Goal: Find specific page/section: Find specific page/section

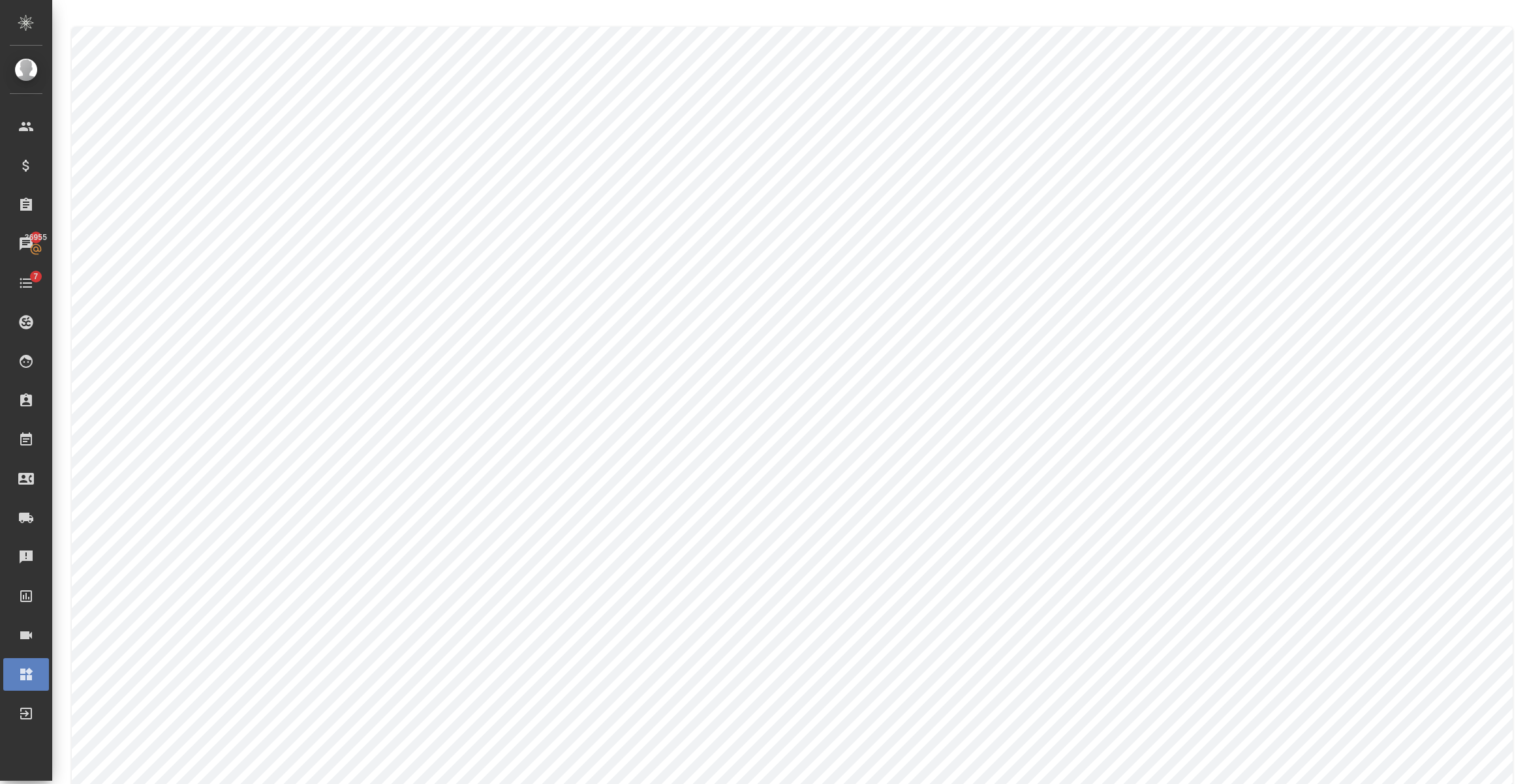
type textarea "Ekaterina"
type textarea "Olejnikova"
type textarea "Ekaterina"
type textarea "Olejnikova"
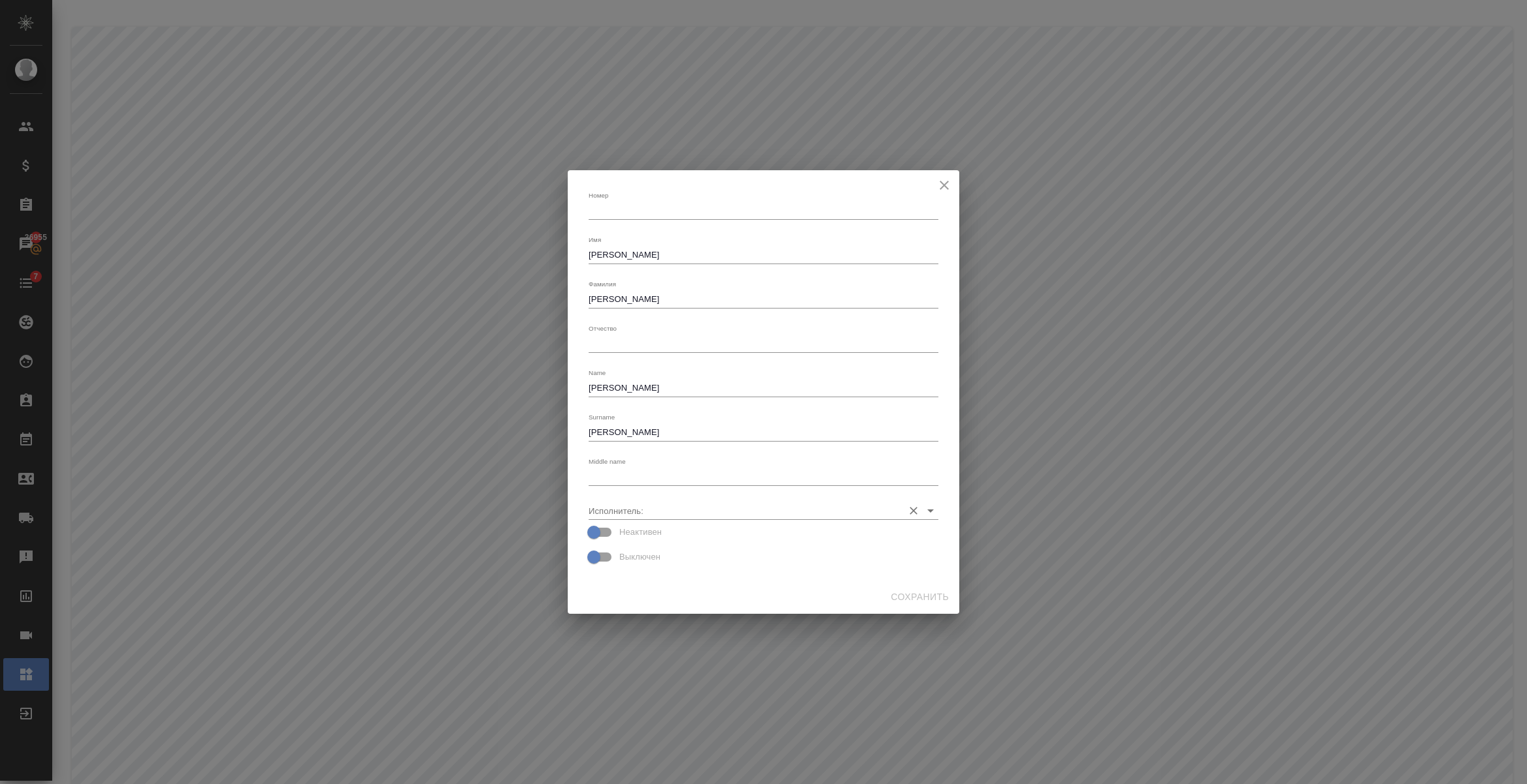
click at [642, 510] on input "Исполнитель:" at bounding box center [743, 511] width 308 height 17
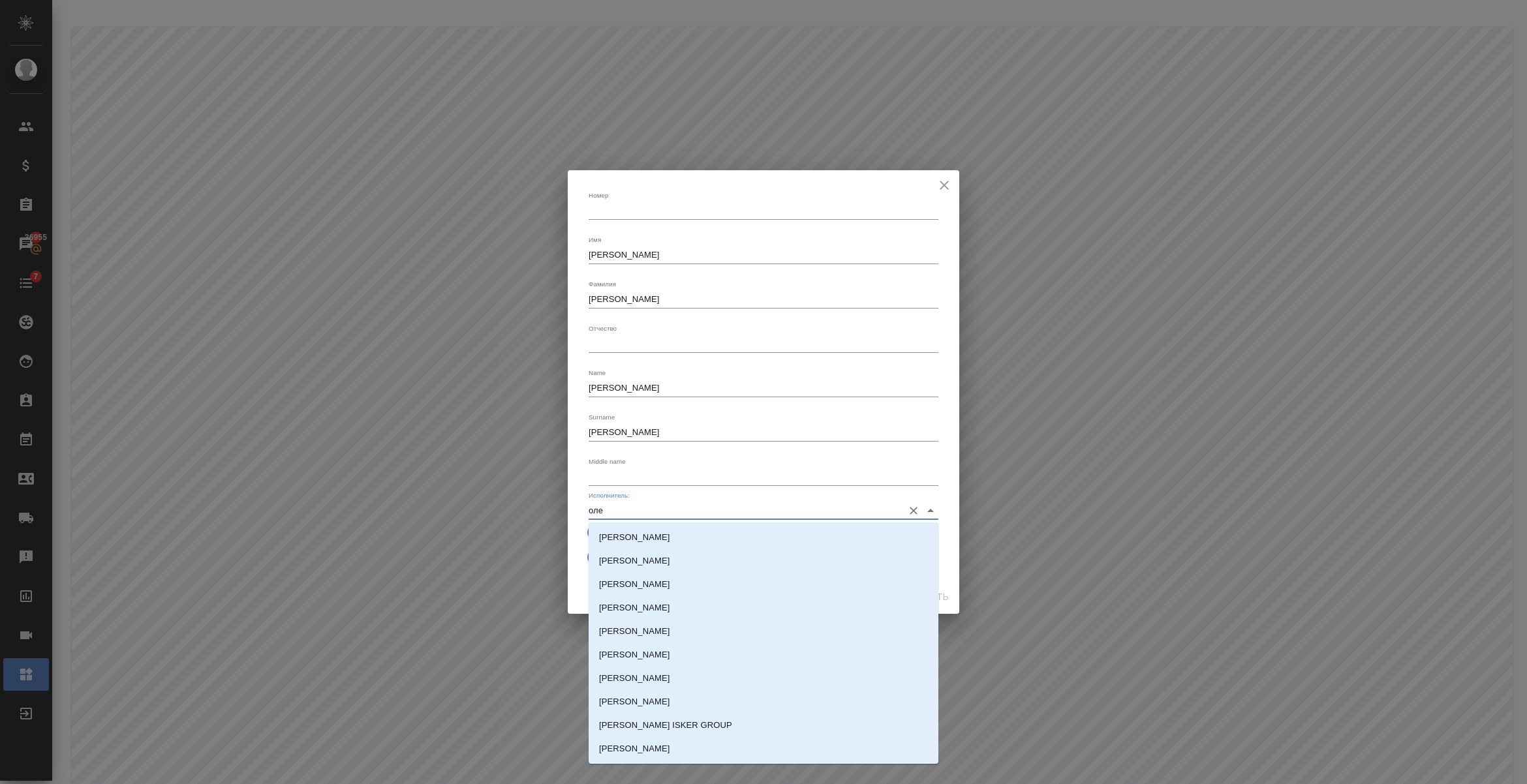
drag, startPoint x: 635, startPoint y: 512, endPoint x: 536, endPoint y: 512, distance: 99.0
click at [536, 512] on div "Номер x Имя Ekaterina x Фамилия Olejnikova x Отчество x Name Ekaterina x Surnam…" at bounding box center [763, 392] width 1527 height 784
click at [639, 536] on p "[PERSON_NAME]" at bounding box center [635, 537] width 71 height 13
type input "[PERSON_NAME]"
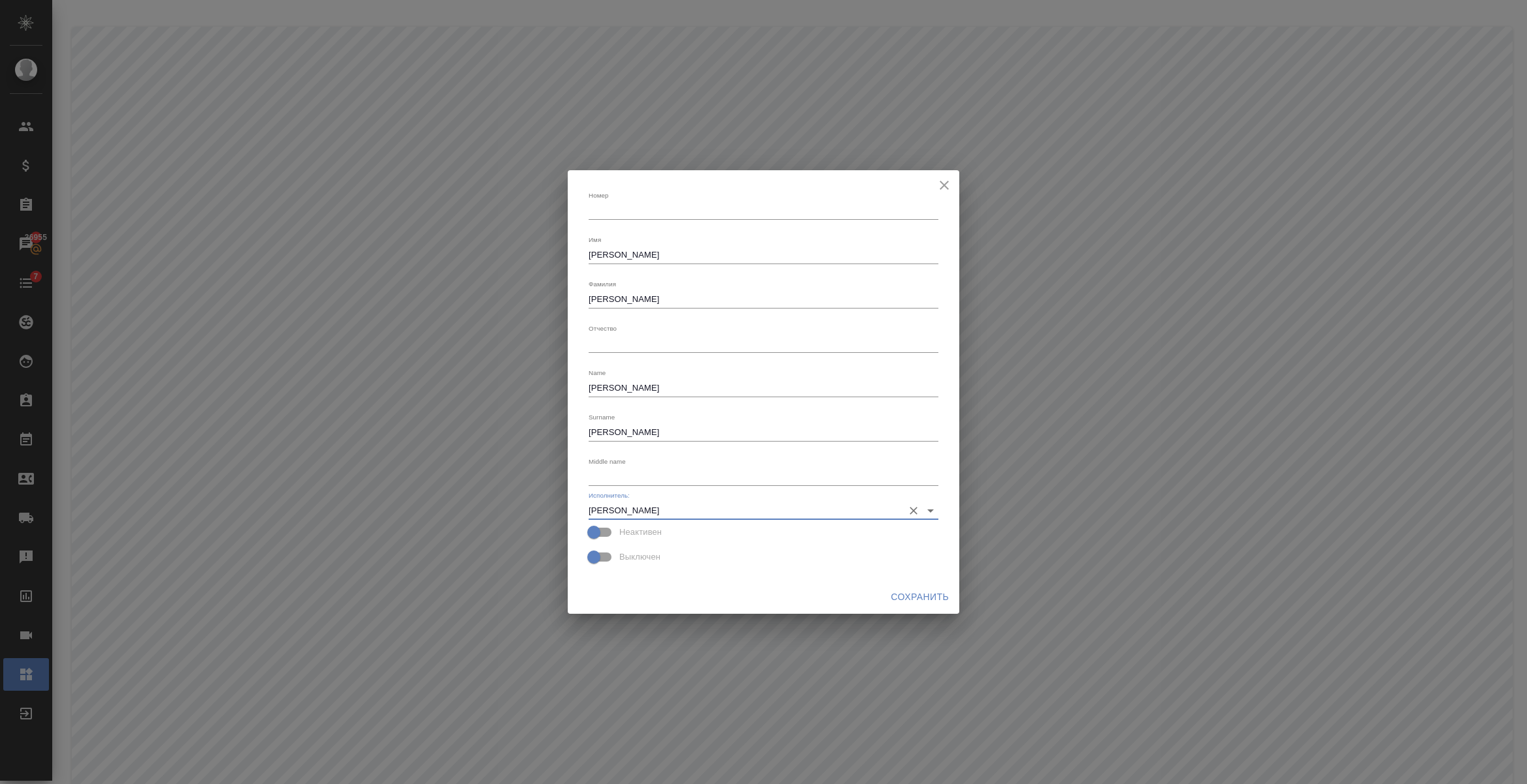
drag, startPoint x: 553, startPoint y: 305, endPoint x: 527, endPoint y: 307, distance: 26.1
click at [529, 307] on div "Номер x Имя Ekaterina x Фамилия Olejnikova x Отчество x Name Ekaterina x Surnam…" at bounding box center [763, 392] width 1527 height 784
type textarea "Олейникова"
drag, startPoint x: 690, startPoint y: 248, endPoint x: 493, endPoint y: 255, distance: 197.1
click at [496, 256] on div "Номер x Имя Ekaterina x Фамилия Олейникова x Отчество x Name Ekaterina x Surnam…" at bounding box center [763, 392] width 1527 height 784
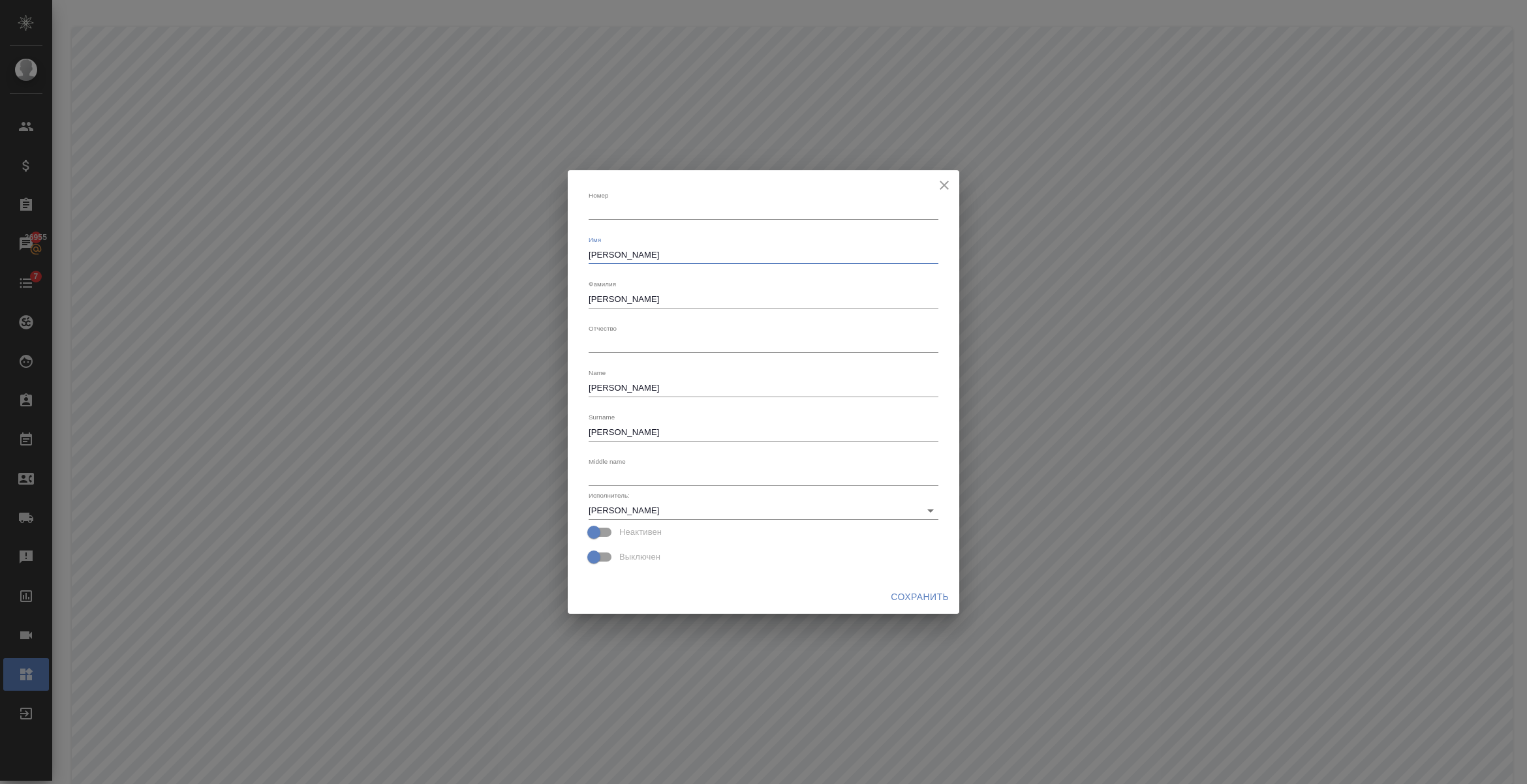
drag, startPoint x: 669, startPoint y: 258, endPoint x: 501, endPoint y: 263, distance: 168.1
click at [501, 263] on div "Номер x Имя Ekaterina x Фамилия Олейникова x Отчество x Name Ekaterina x Surnam…" at bounding box center [763, 392] width 1527 height 784
type textarea "Екатерина"
click at [914, 593] on span "Сохранить" at bounding box center [920, 597] width 58 height 17
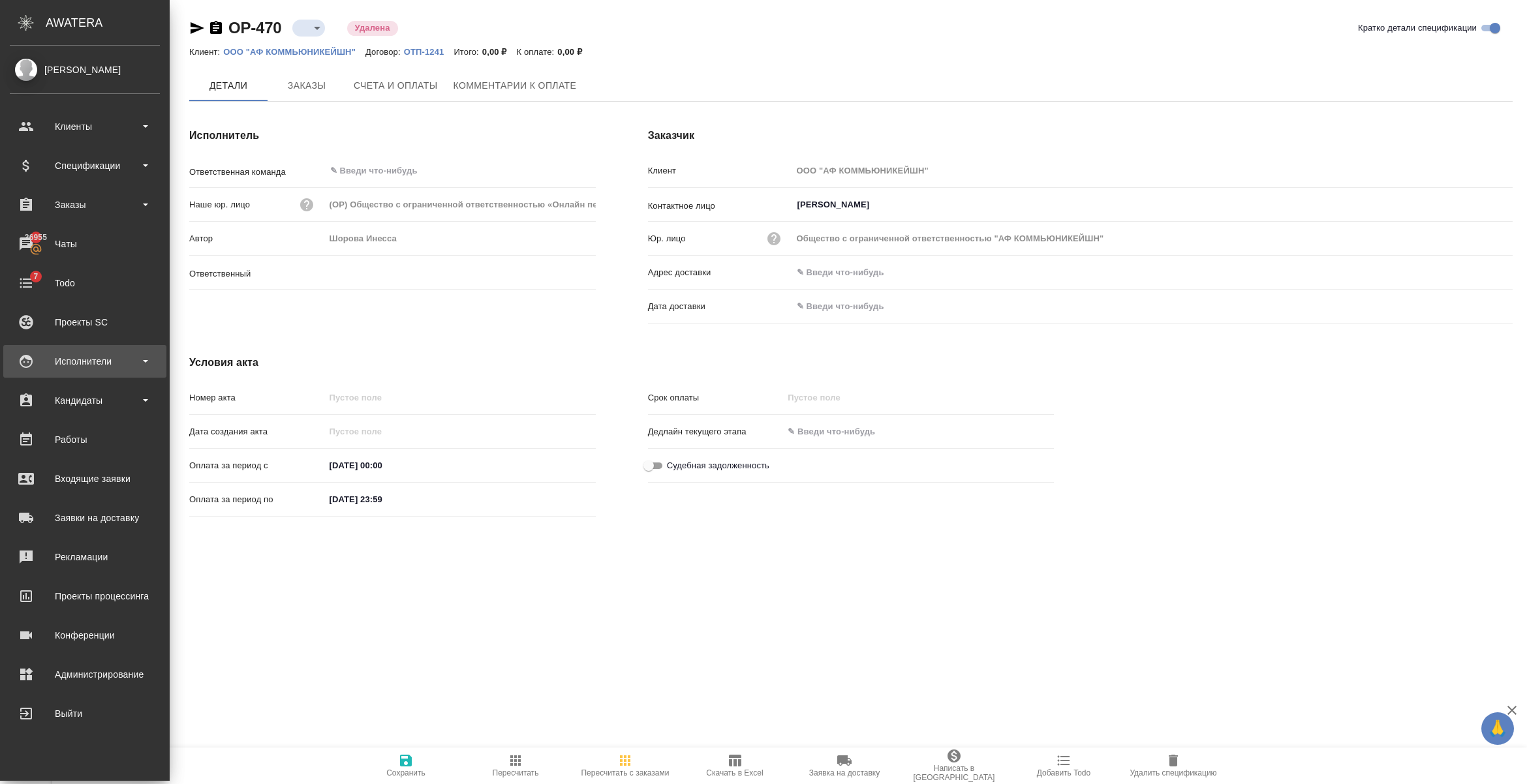
click at [101, 362] on div "Исполнители" at bounding box center [84, 361] width 150 height 20
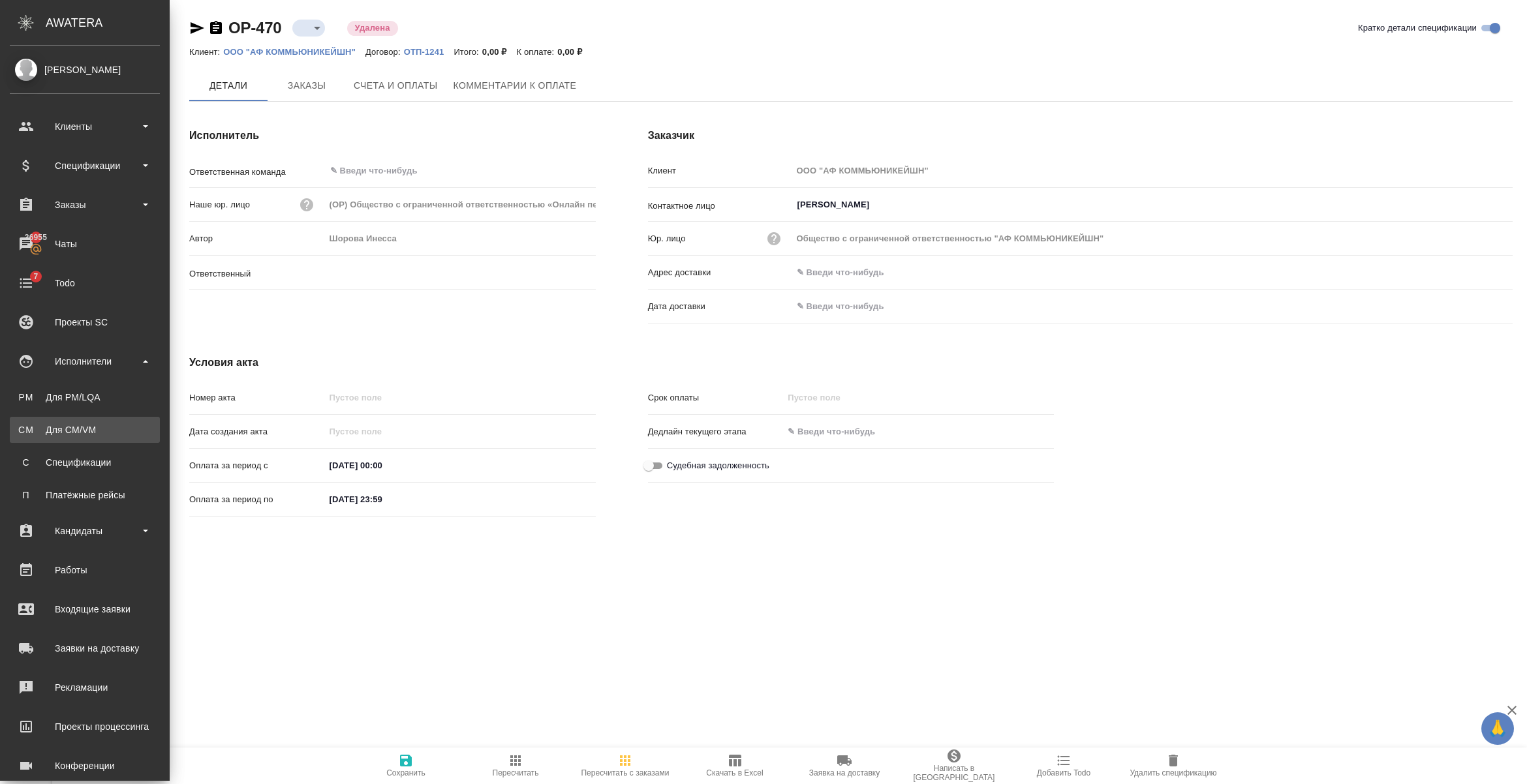
click at [112, 424] on div "Для CM/VM" at bounding box center [85, 429] width 137 height 13
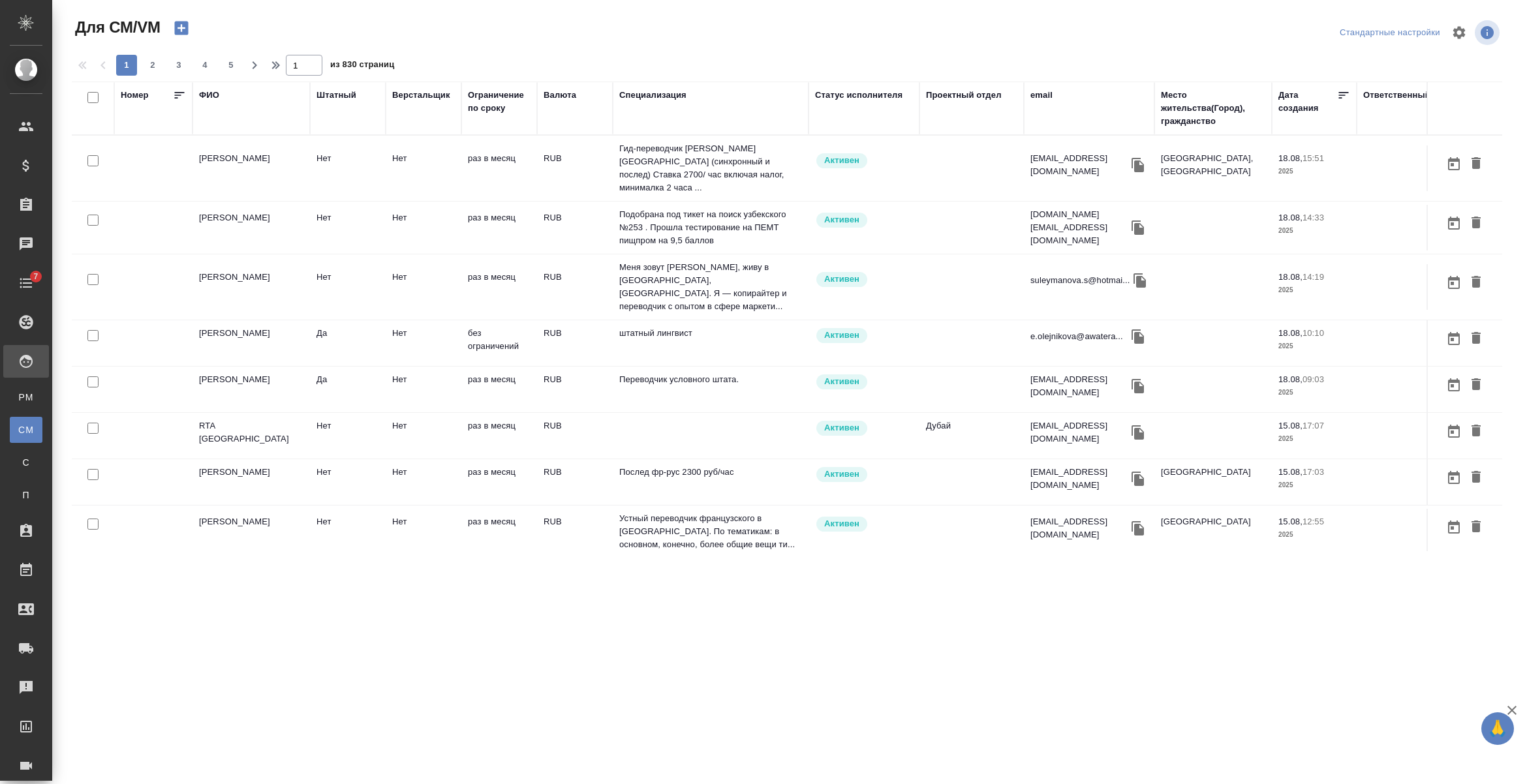
click at [212, 95] on div "ФИО" at bounding box center [209, 95] width 20 height 13
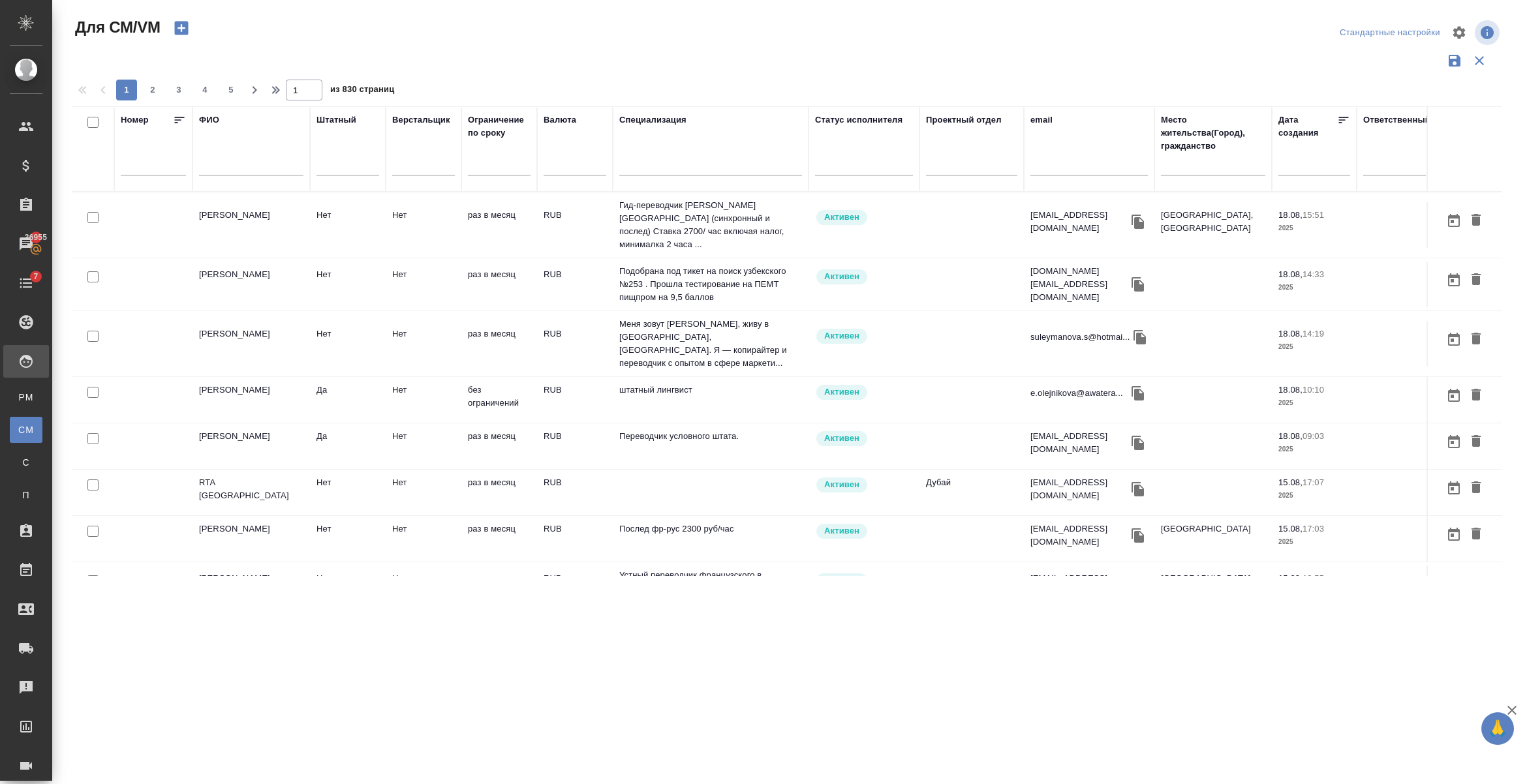
click at [258, 168] on input "text" at bounding box center [251, 167] width 104 height 17
paste input "[EMAIL_ADDRESS][DOMAIN_NAME]"
type input "[EMAIL_ADDRESS][DOMAIN_NAME]"
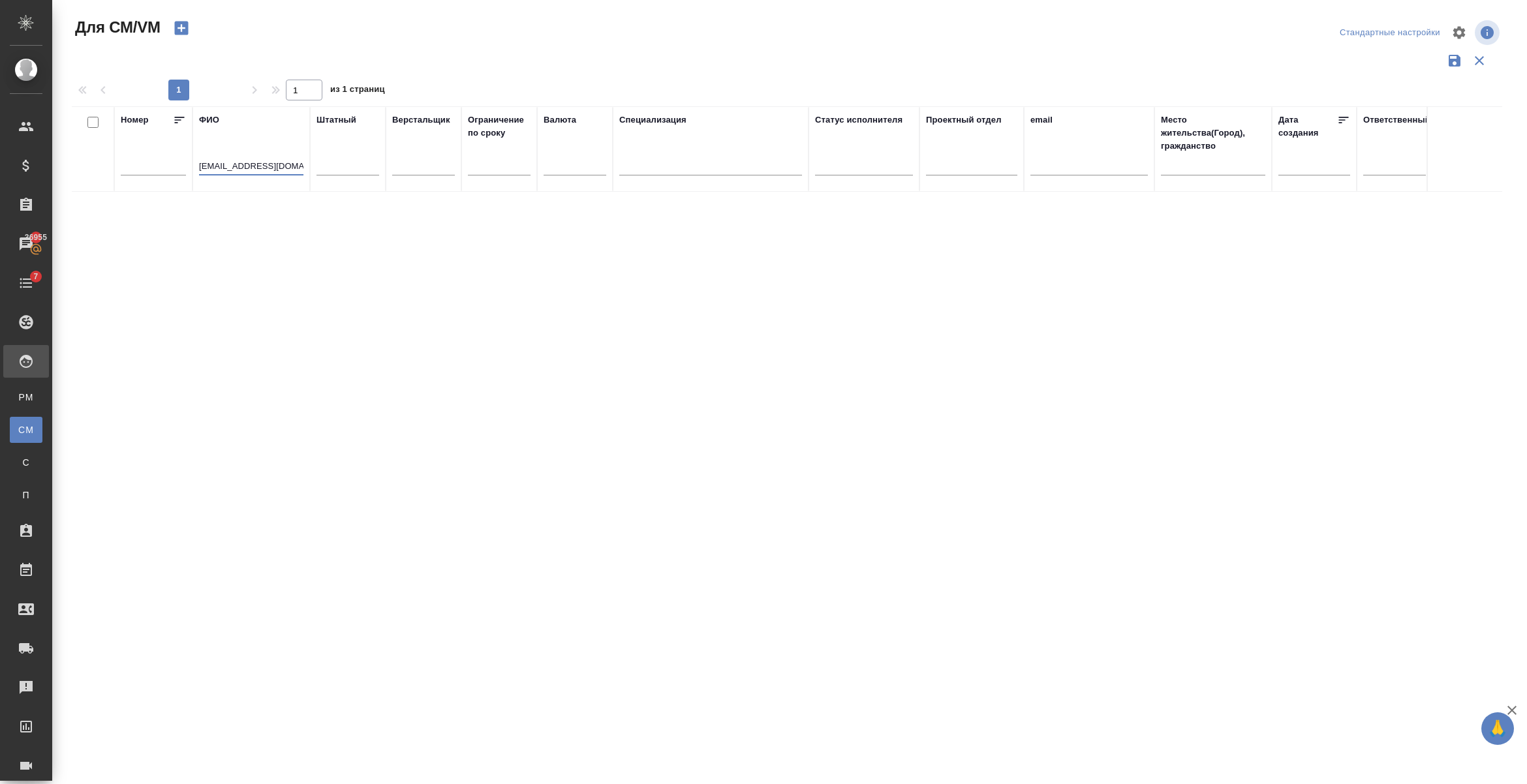
drag, startPoint x: 200, startPoint y: 163, endPoint x: 350, endPoint y: 181, distance: 151.1
click at [350, 181] on tr "[PERSON_NAME] [EMAIL_ADDRESS][DOMAIN_NAME] Штатный Верстальщик Ограничение по с…" at bounding box center [790, 149] width 1436 height 85
click at [1071, 178] on div at bounding box center [1089, 169] width 117 height 32
click at [1066, 169] on input "text" at bounding box center [1089, 167] width 117 height 17
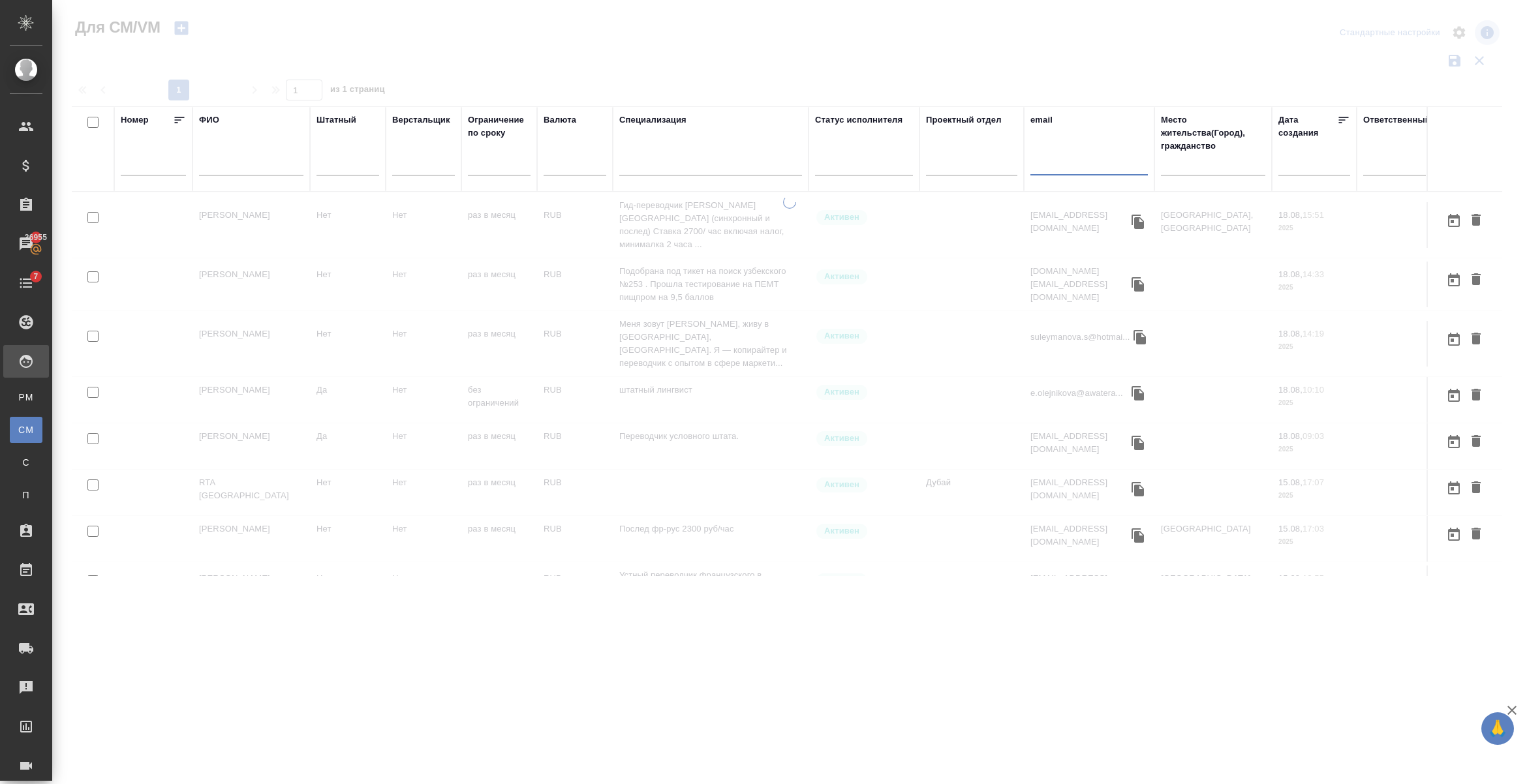
click at [1060, 161] on input "text" at bounding box center [1089, 167] width 117 height 17
paste input "[EMAIL_ADDRESS][DOMAIN_NAME]"
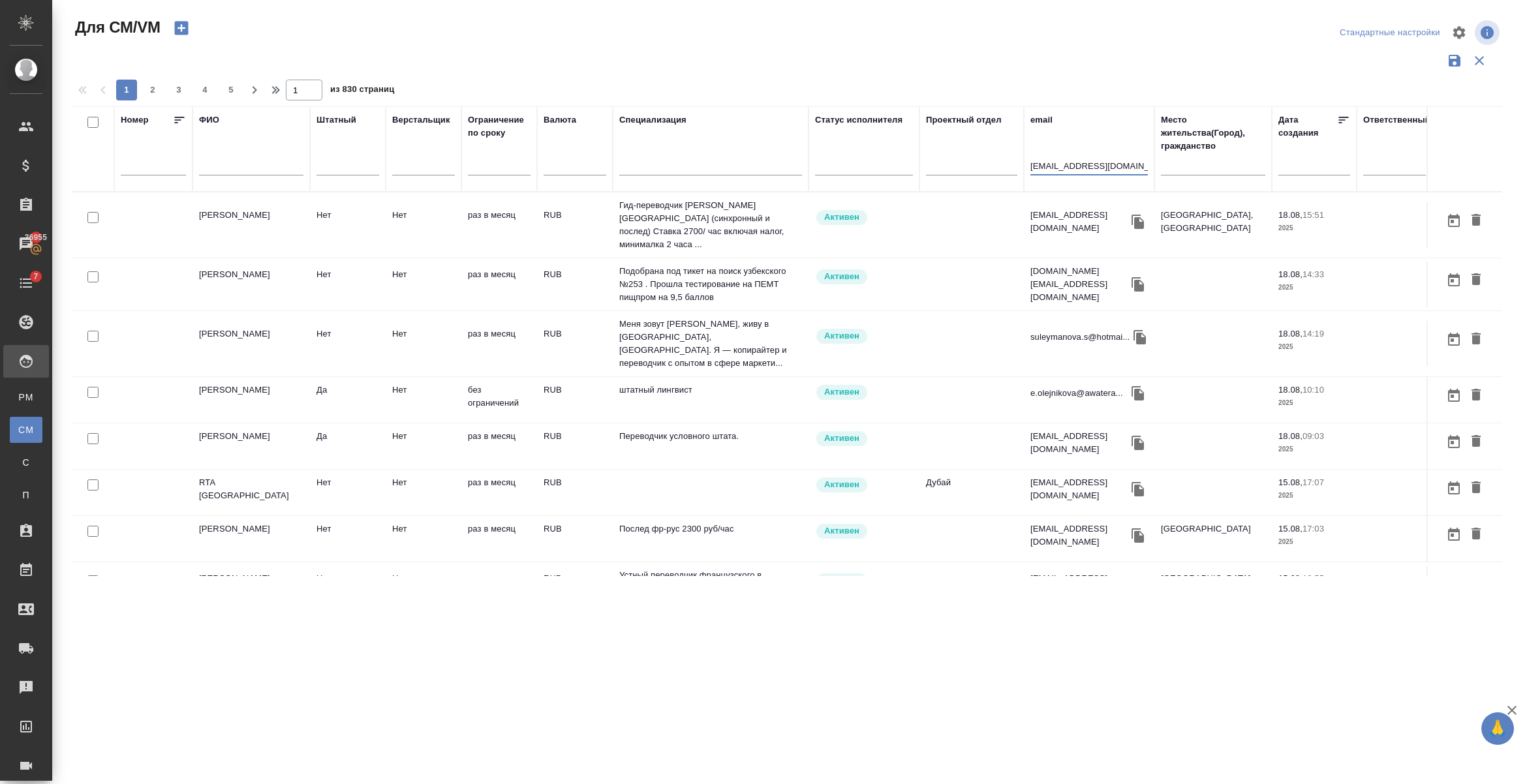
type input "[EMAIL_ADDRESS][DOMAIN_NAME]"
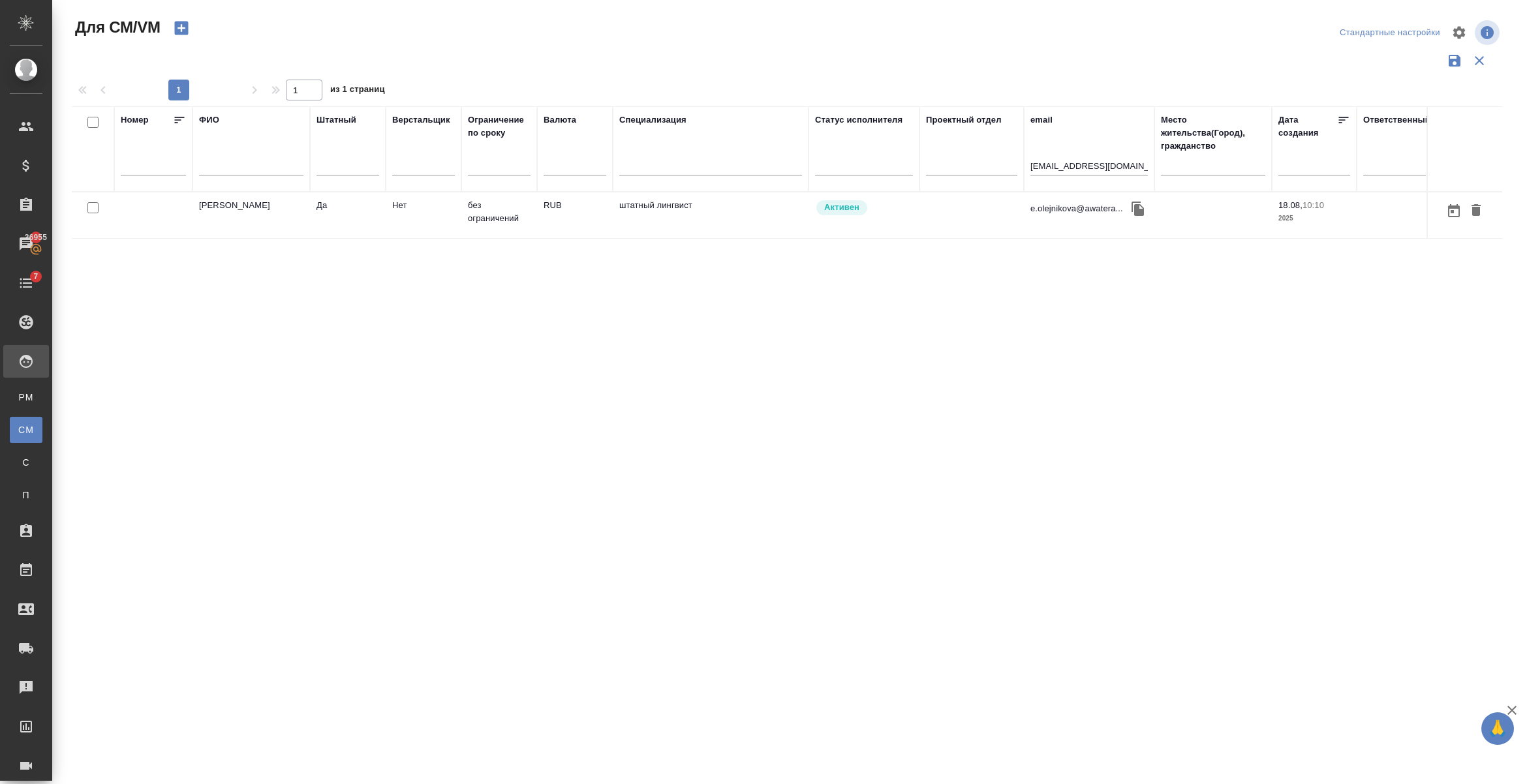
click at [240, 215] on td "[PERSON_NAME]" at bounding box center [251, 215] width 117 height 46
